Goal: Transaction & Acquisition: Purchase product/service

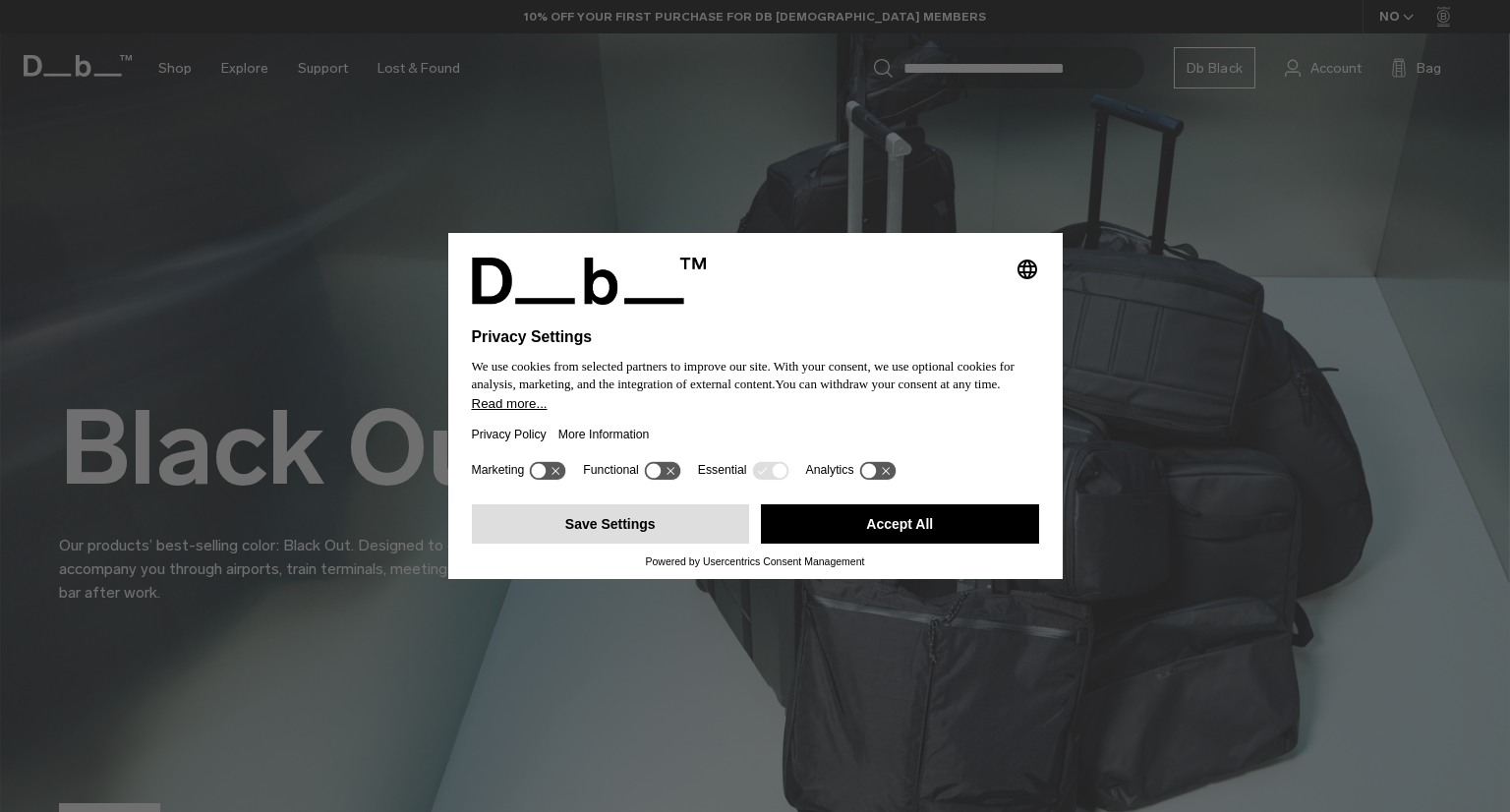
click at [633, 523] on button "Save Settings" at bounding box center [611, 524] width 279 height 40
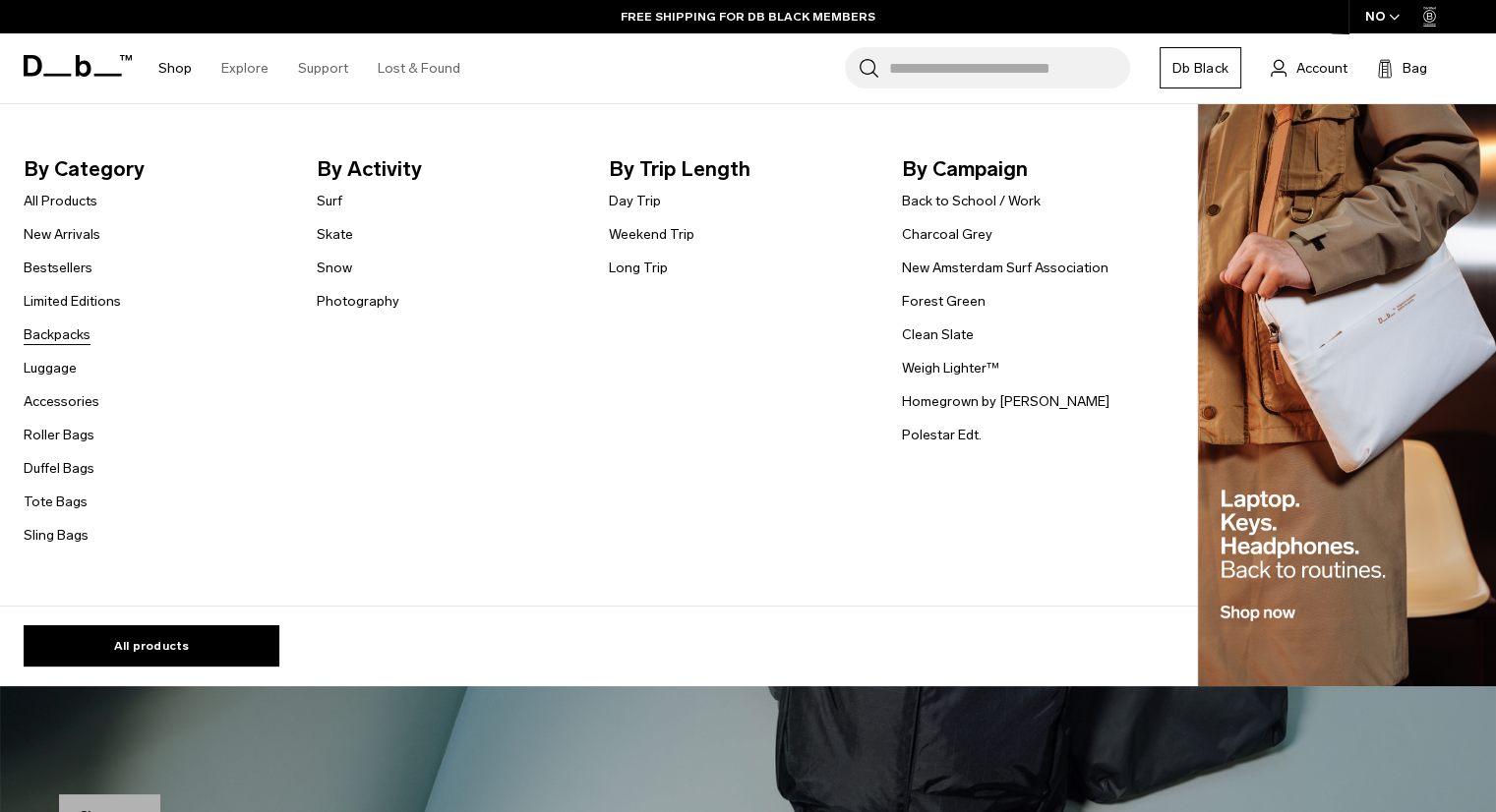
click at [41, 328] on link "Backpacks" at bounding box center [57, 334] width 67 height 21
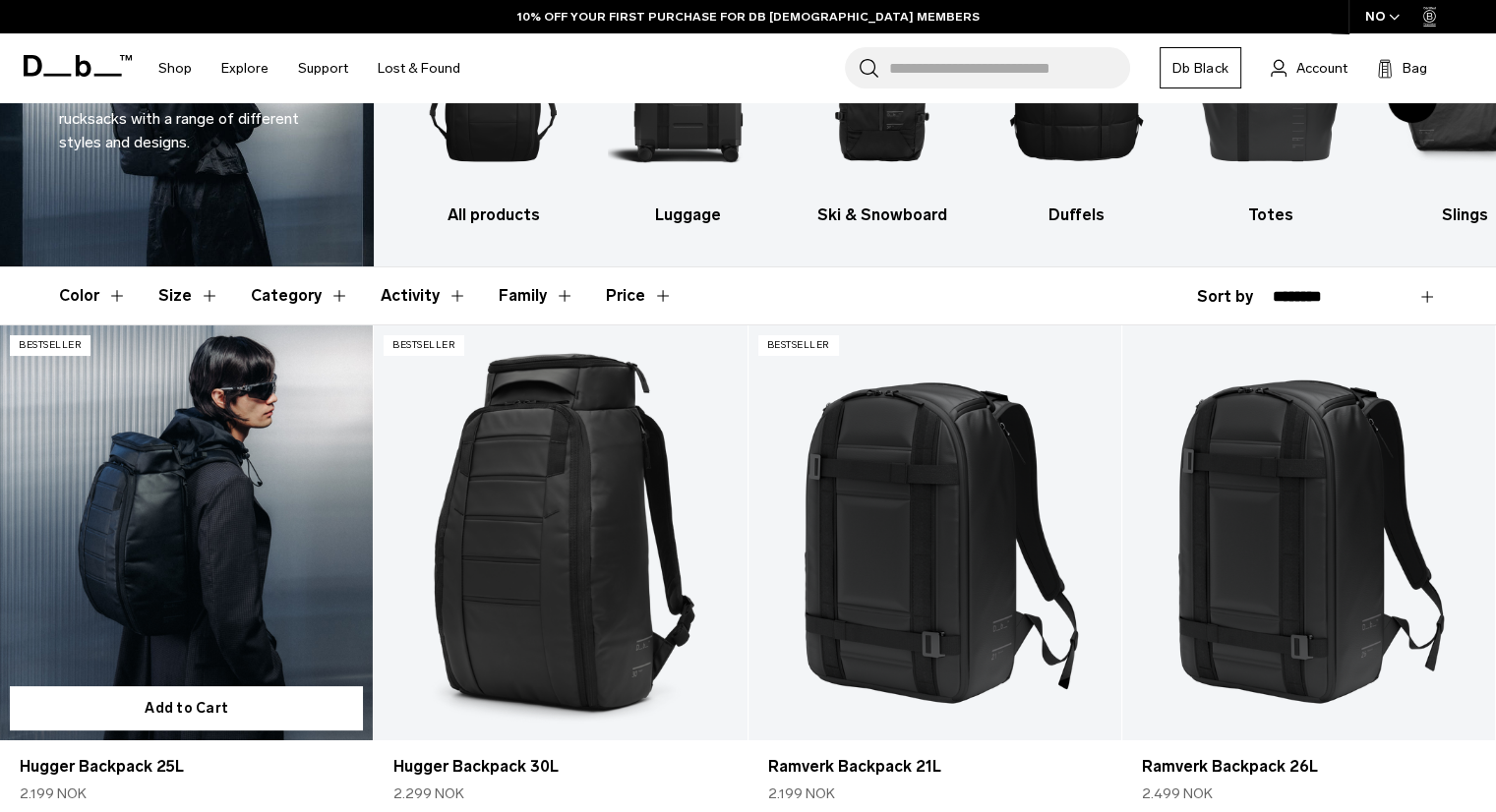
scroll to position [297, 0]
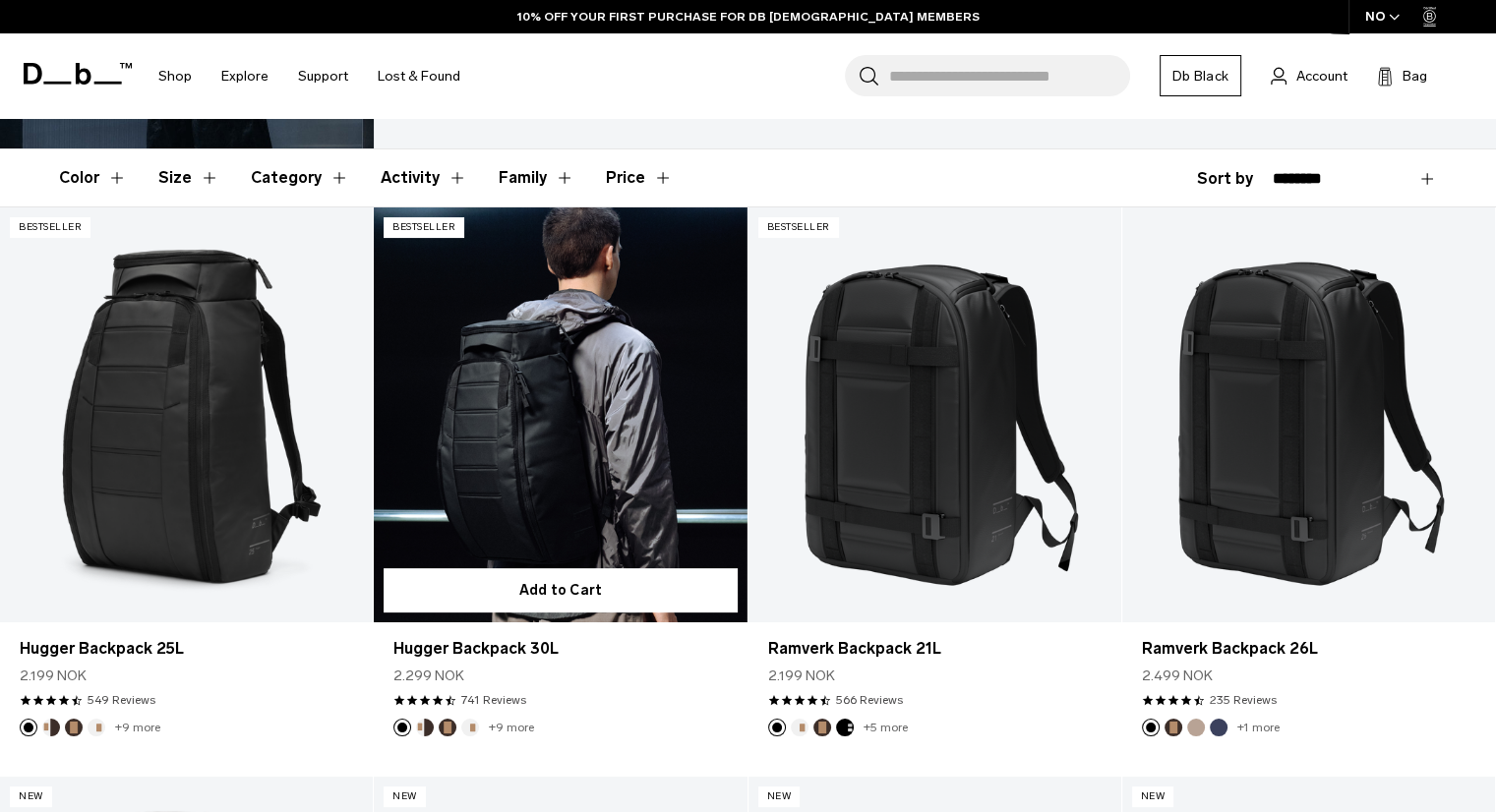
click at [518, 417] on link "Hugger Backpack 30L" at bounding box center [559, 414] width 372 height 414
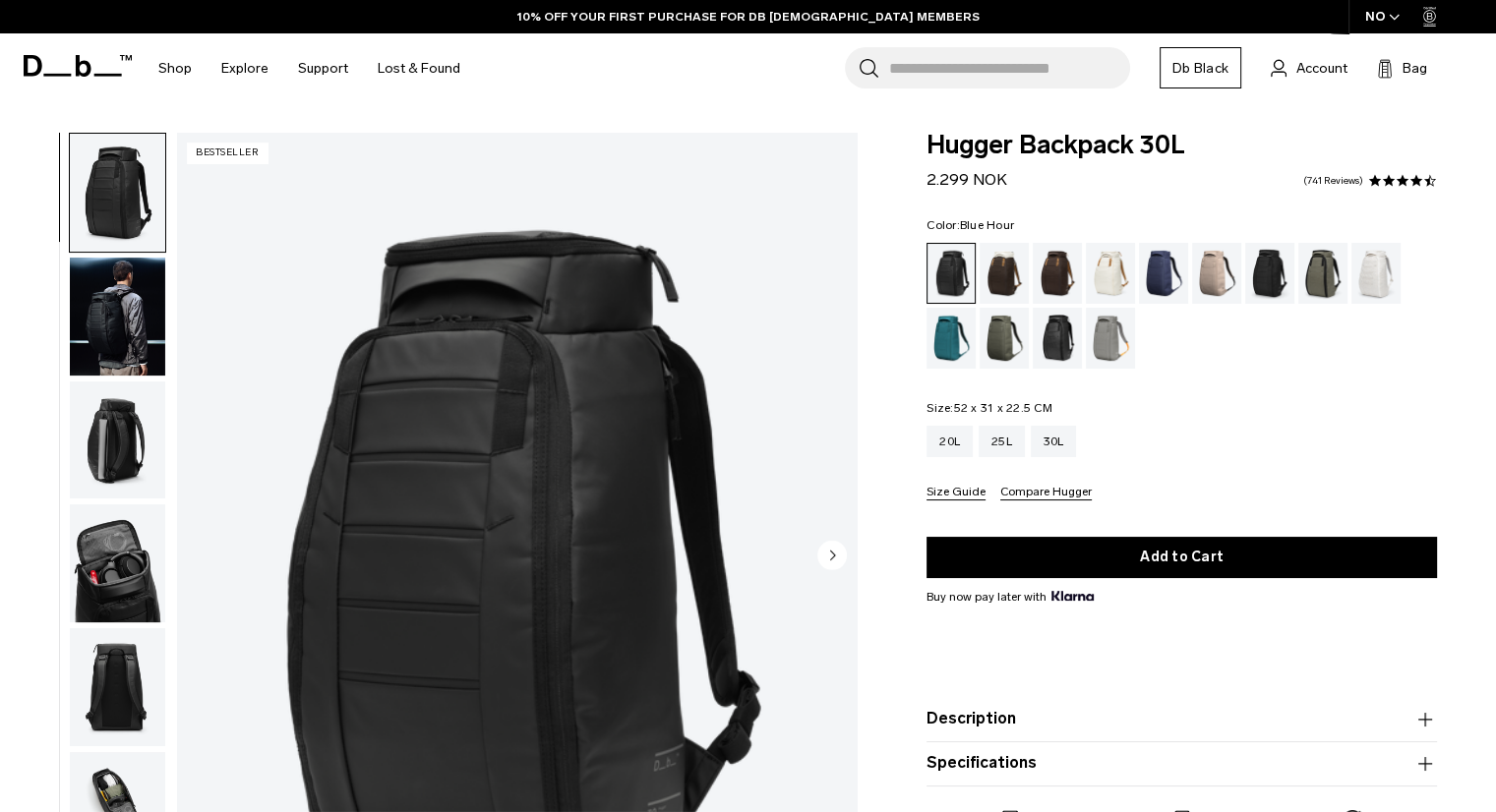
click at [1153, 281] on div "Blue Hour" at bounding box center [1164, 273] width 50 height 61
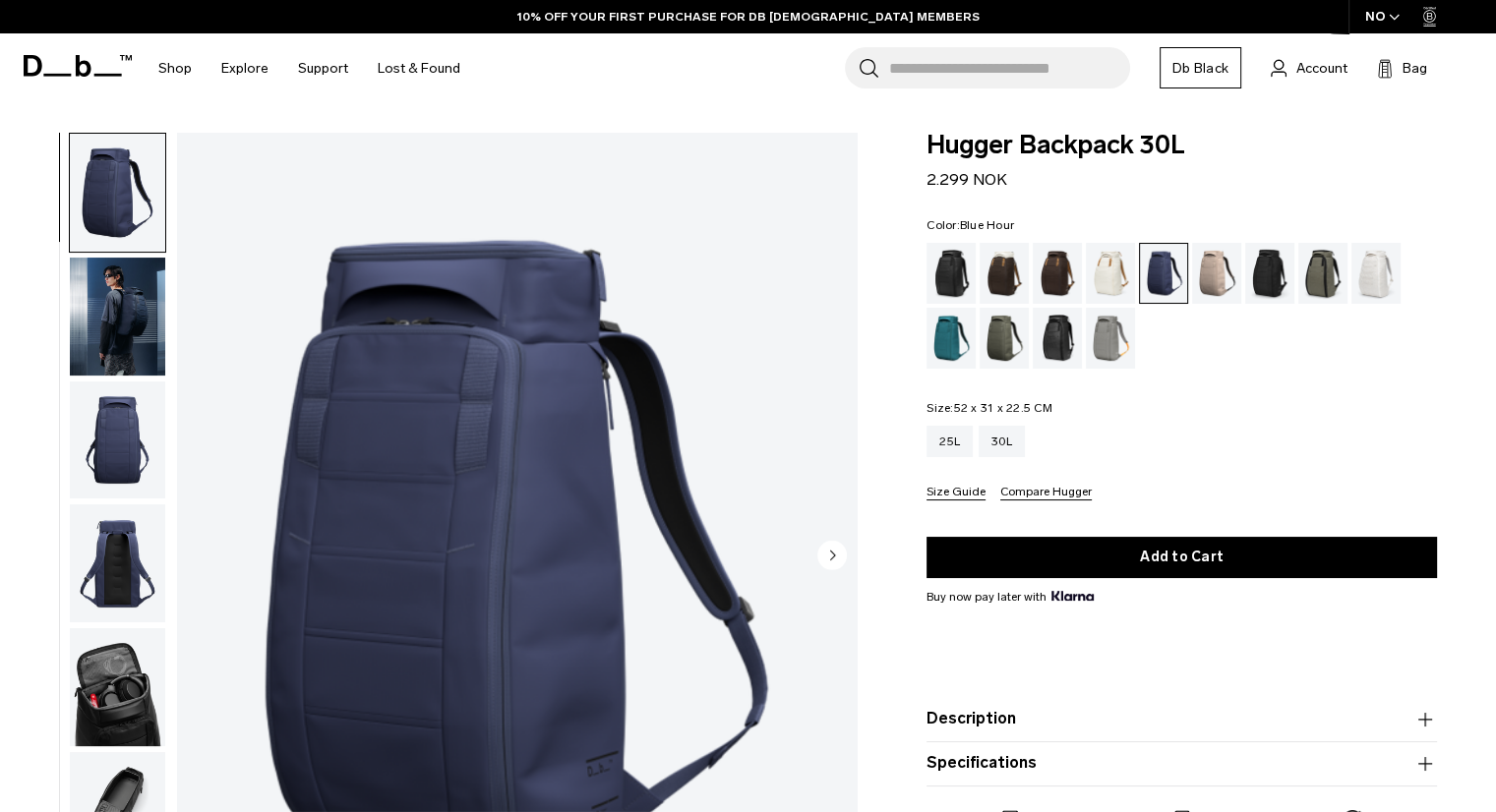
click at [142, 300] on img "button" at bounding box center [117, 316] width 96 height 118
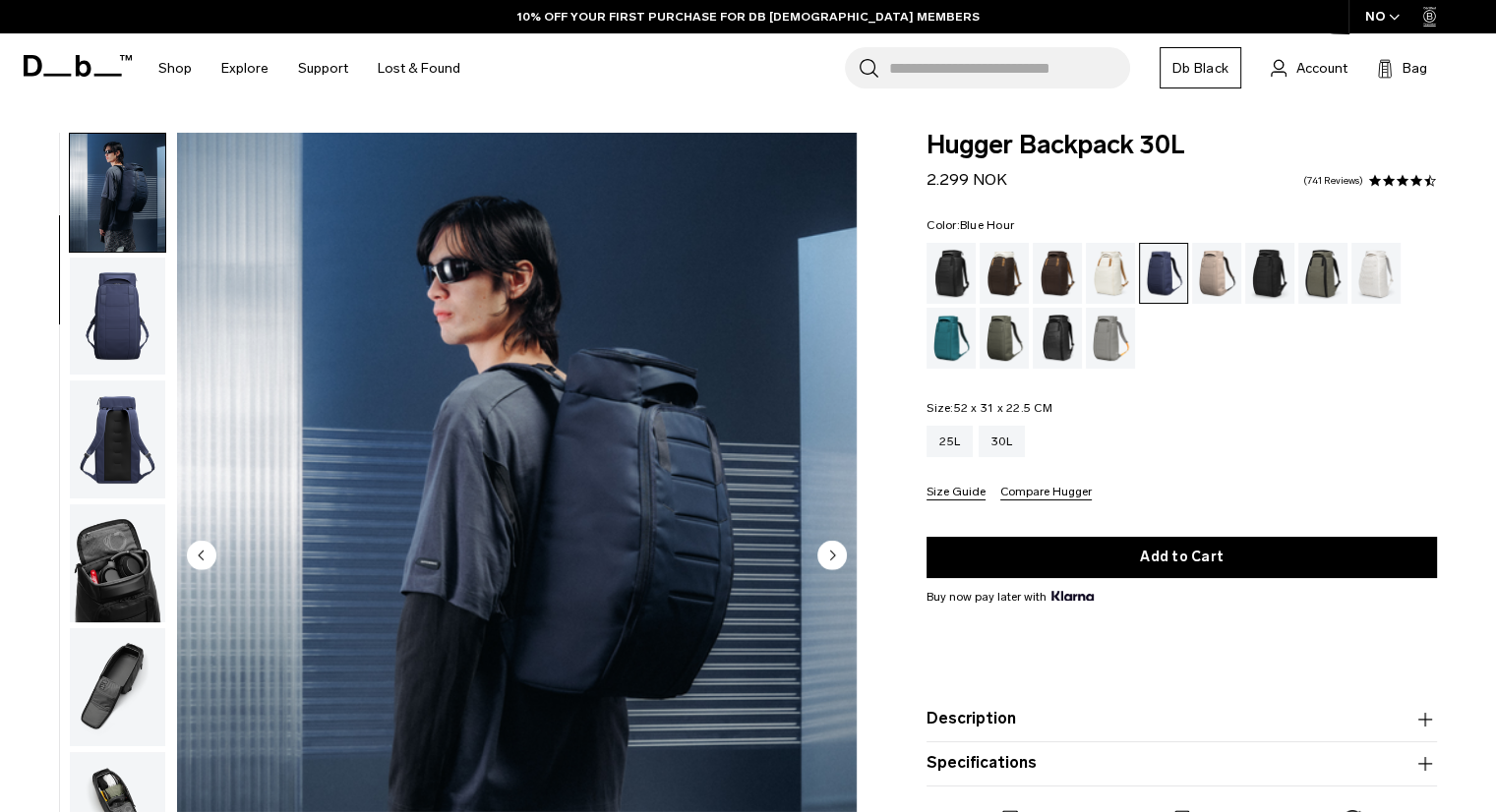
click at [107, 391] on img "button" at bounding box center [117, 439] width 96 height 118
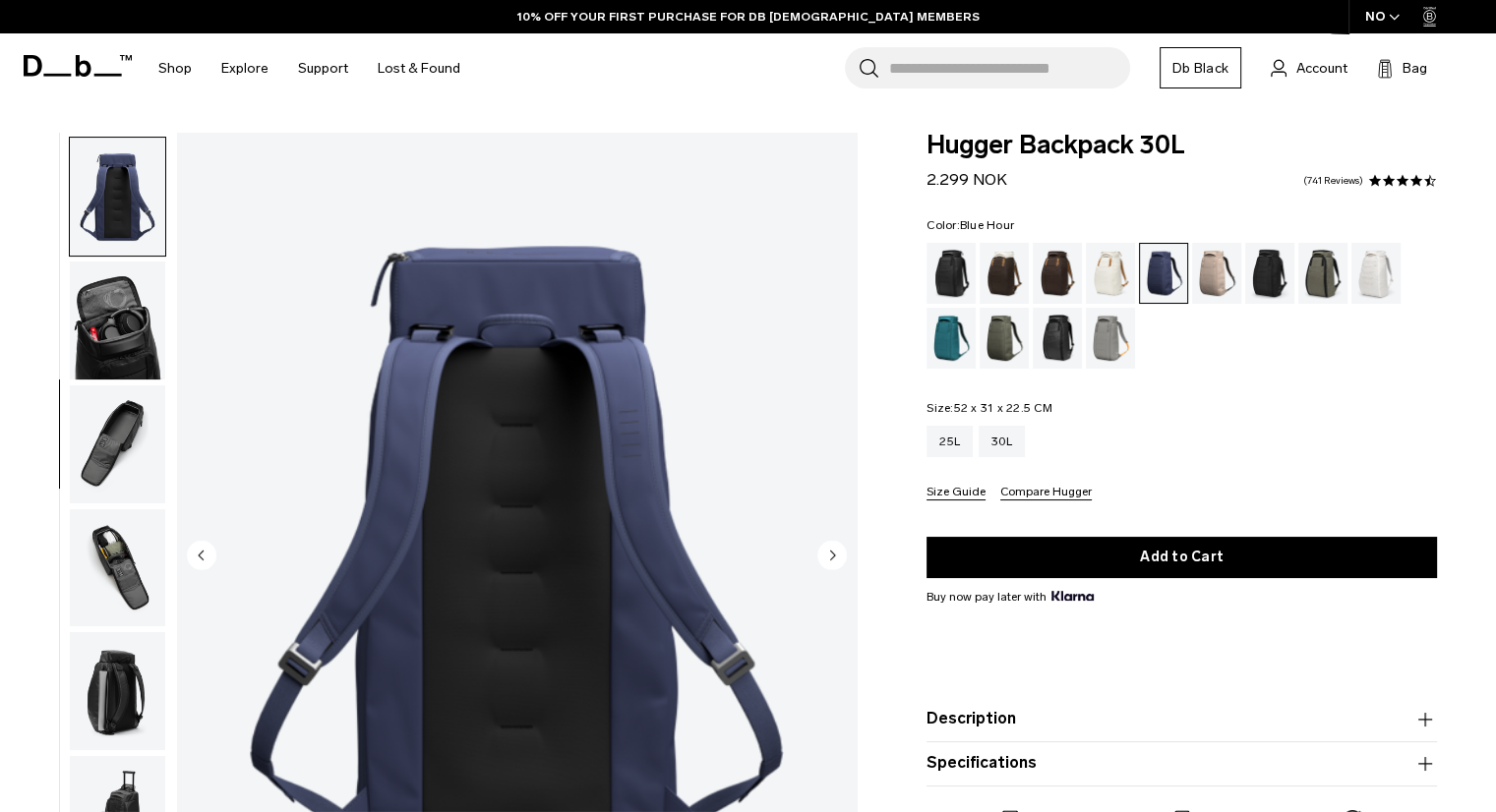
scroll to position [371, 0]
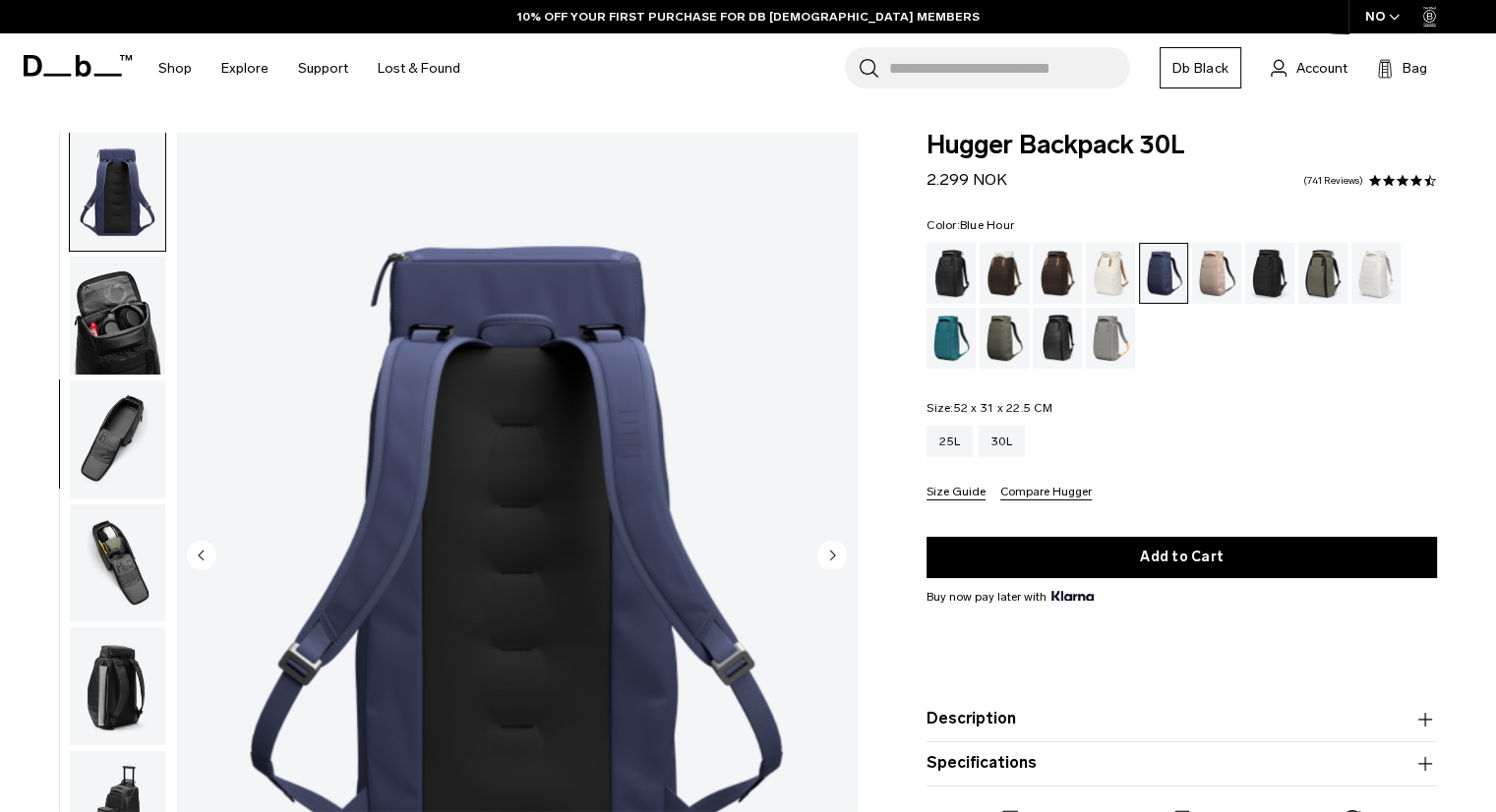
click at [98, 465] on img "button" at bounding box center [117, 439] width 96 height 118
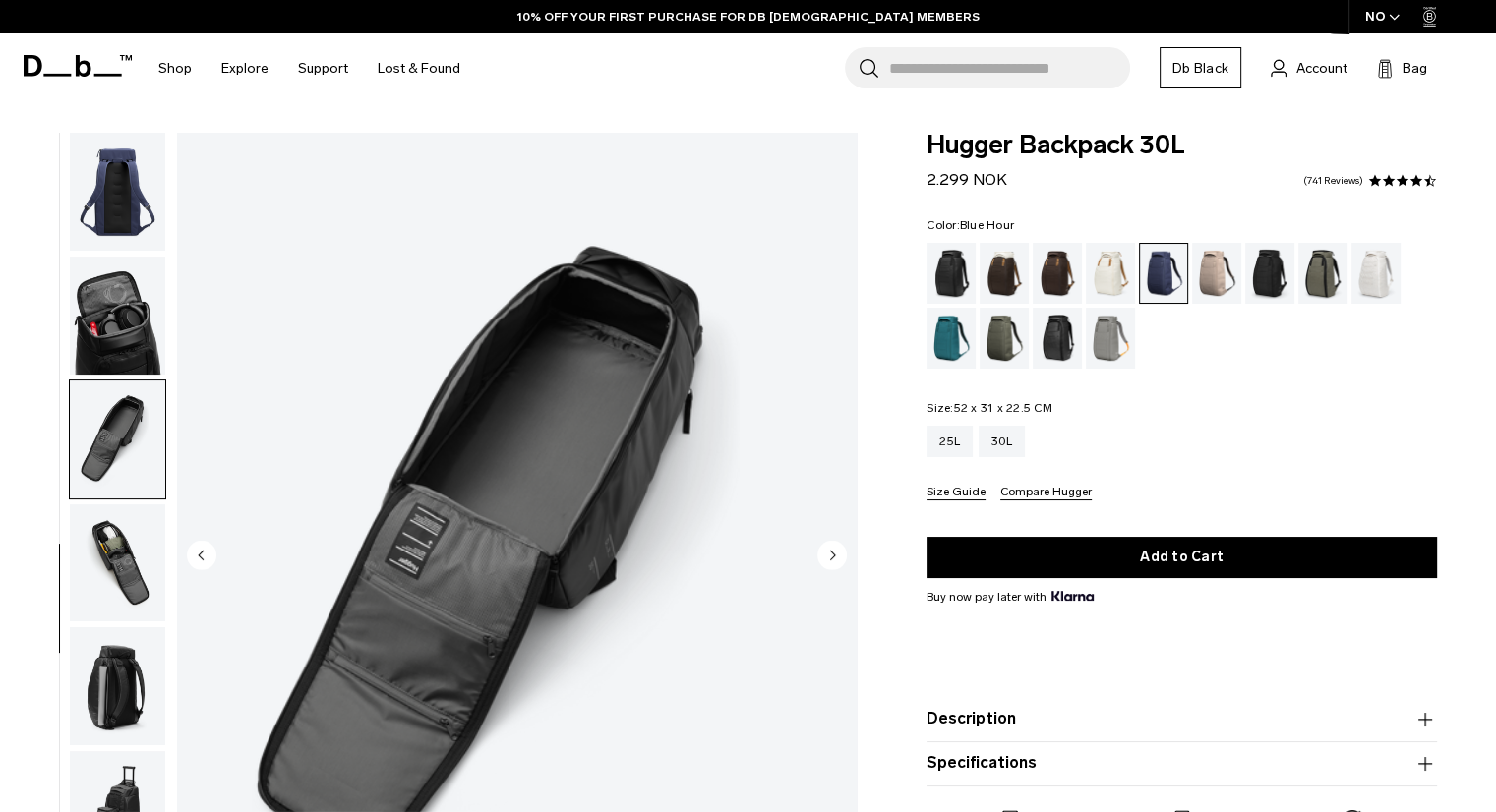
scroll to position [385, 0]
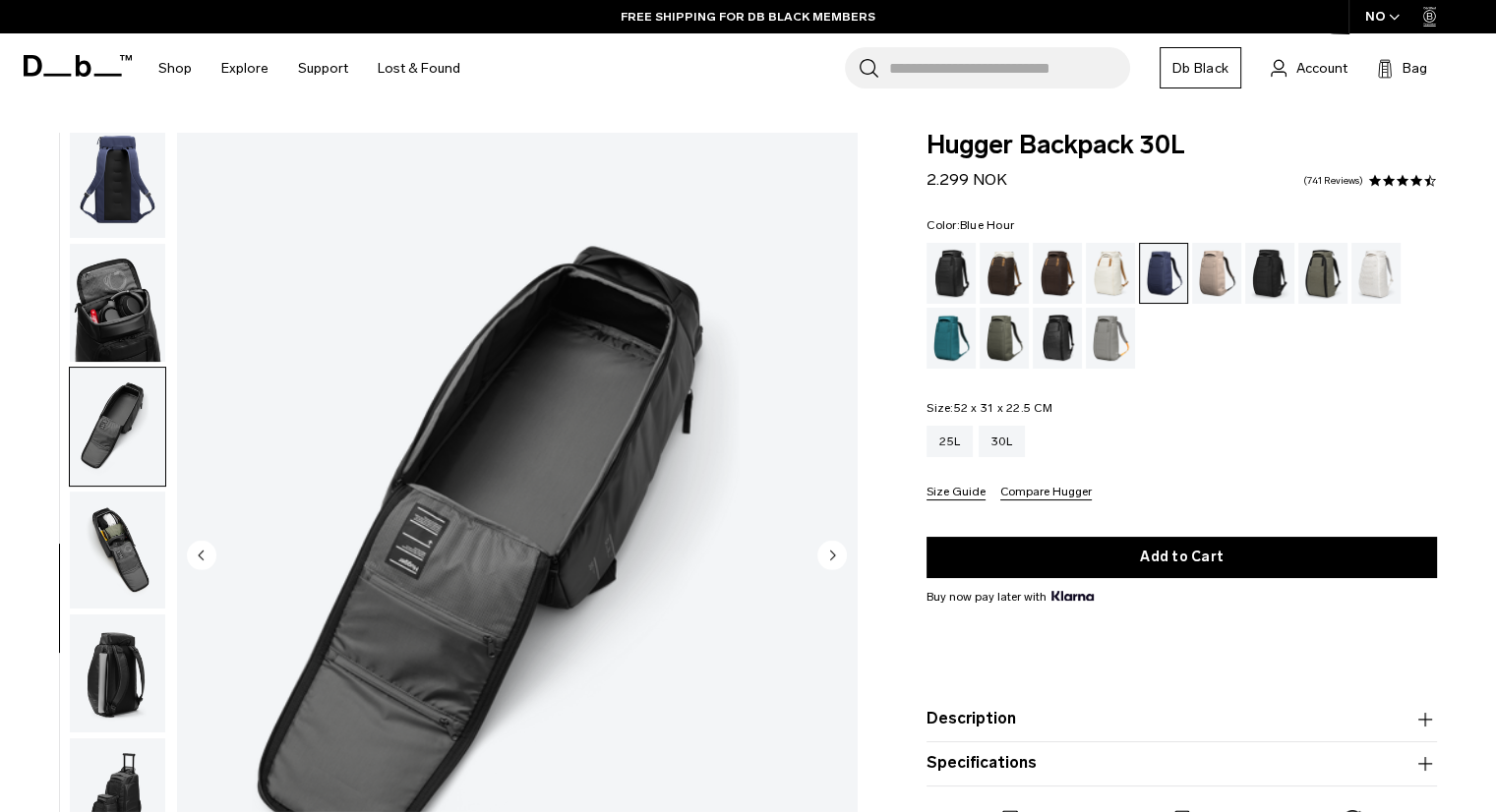
click at [103, 217] on img "button" at bounding box center [117, 179] width 96 height 118
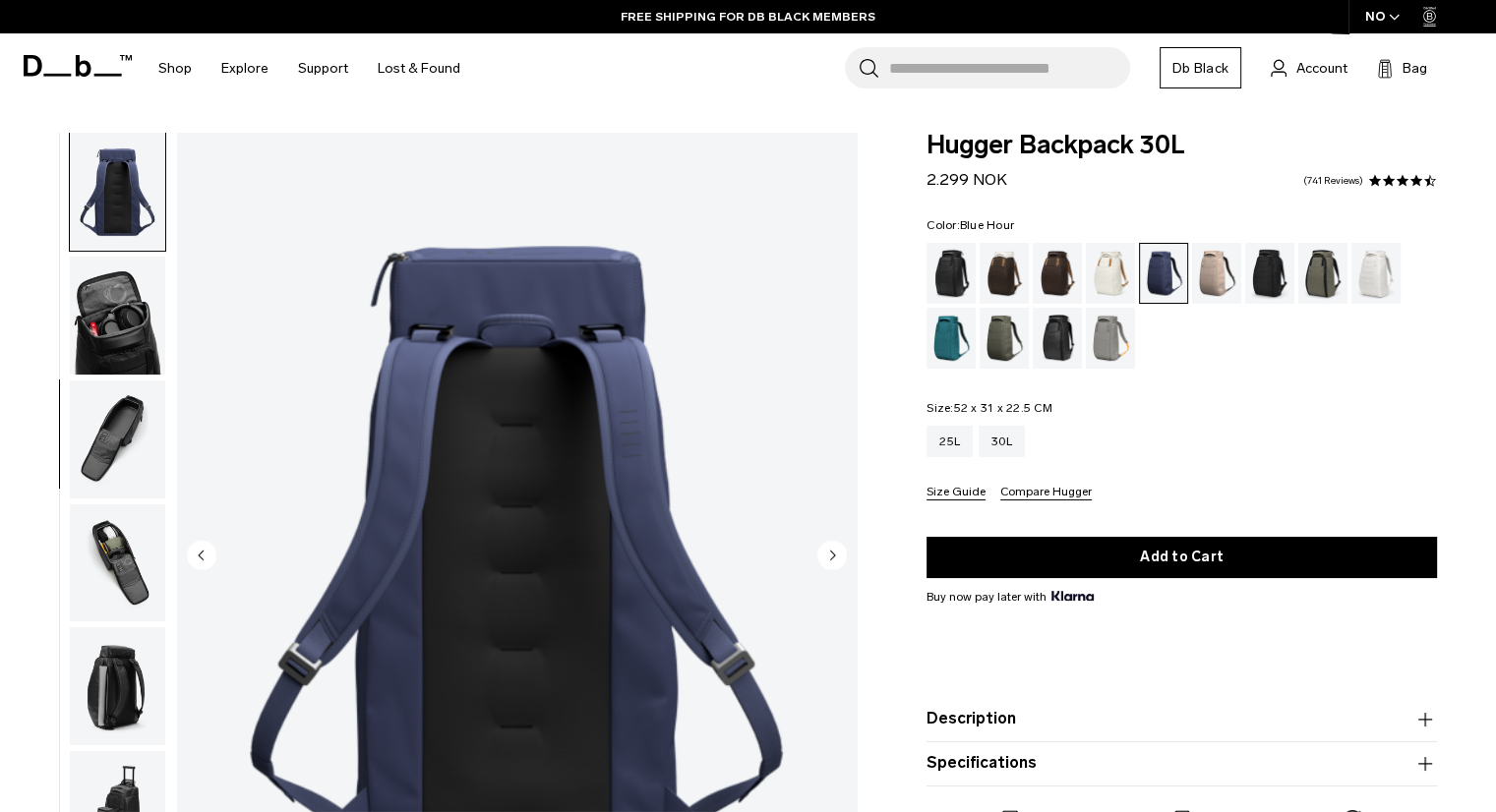
scroll to position [0, 0]
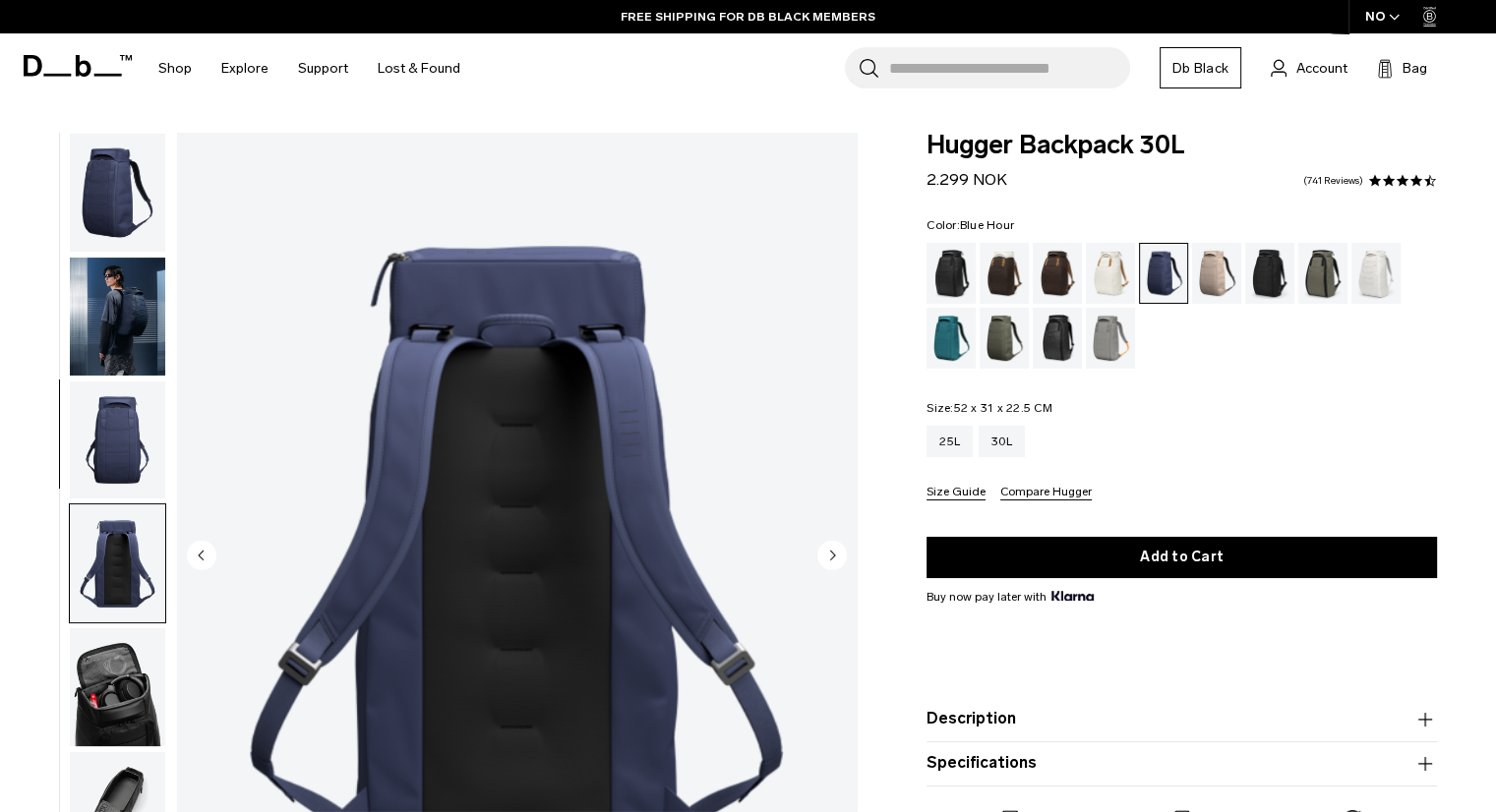
click at [118, 305] on img "button" at bounding box center [117, 316] width 96 height 118
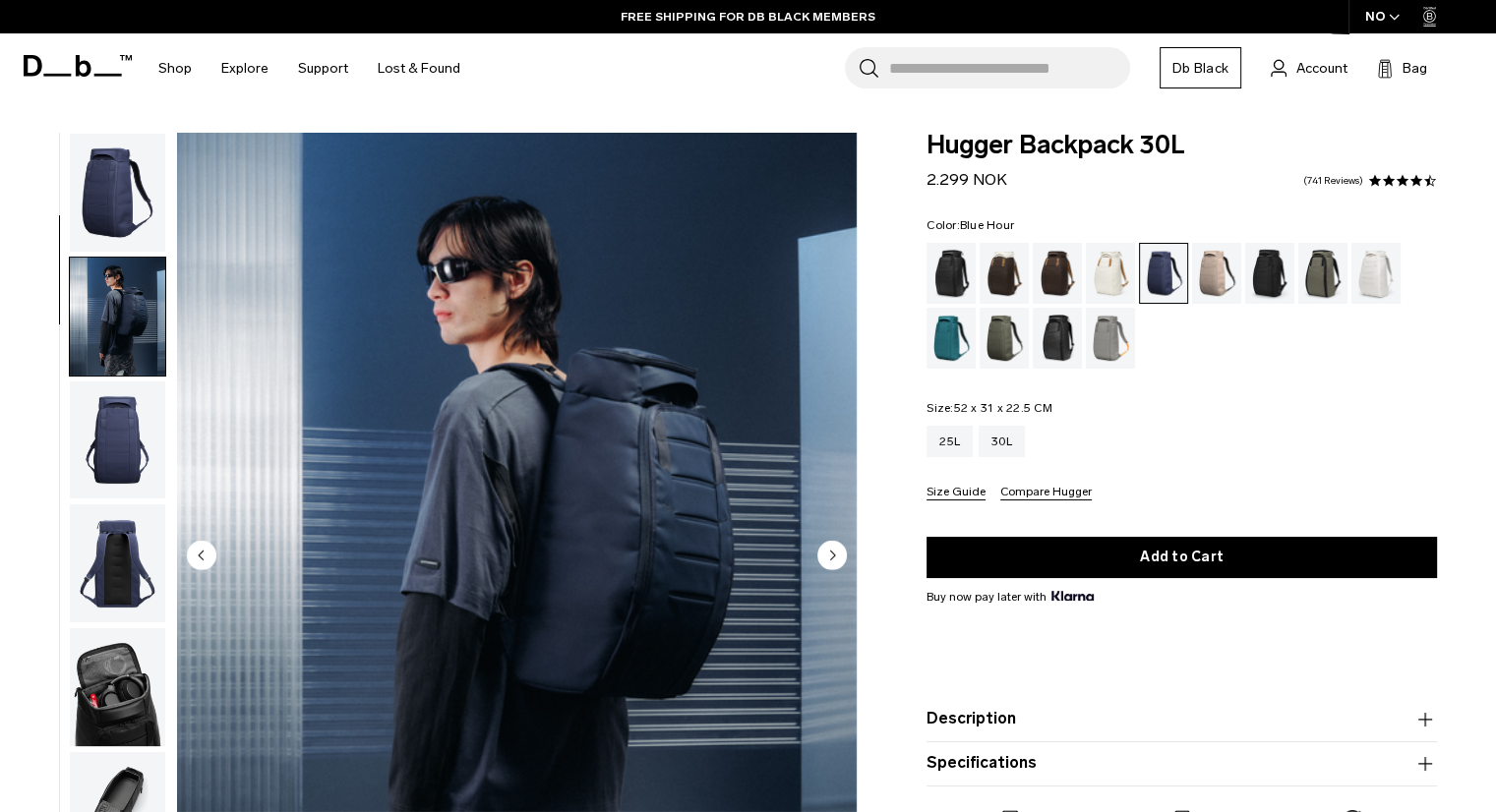
scroll to position [123, 0]
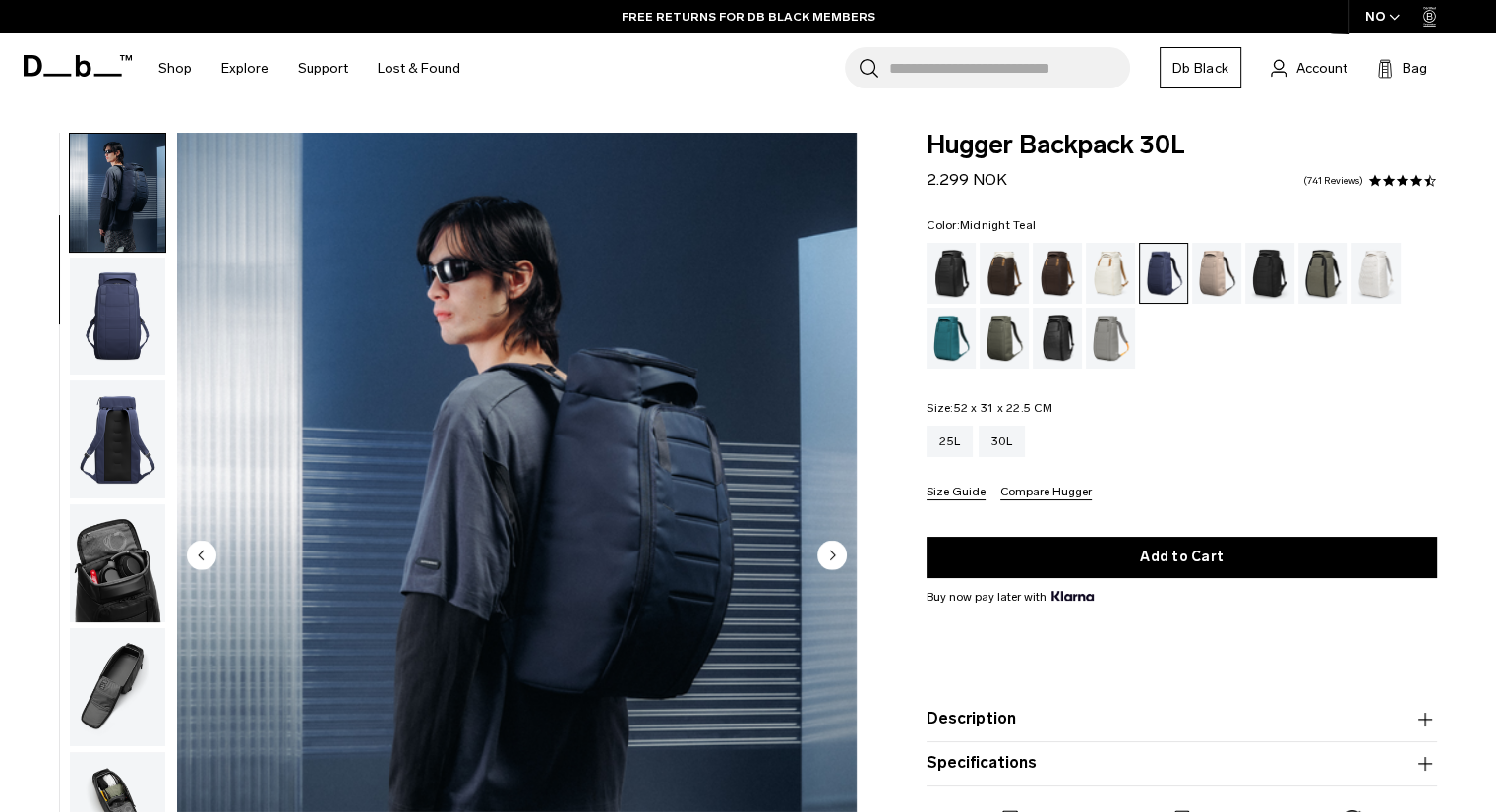
click at [944, 354] on div "Midnight Teal" at bounding box center [952, 337] width 50 height 61
